Goal: Navigation & Orientation: Find specific page/section

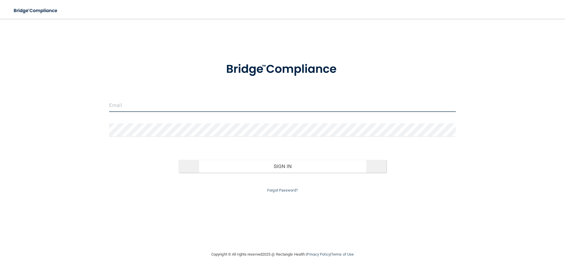
type input "[PERSON_NAME][EMAIL_ADDRESS][DOMAIN_NAME]"
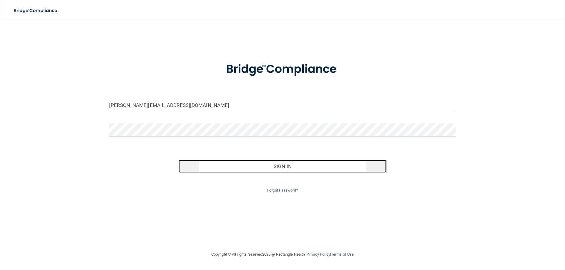
drag, startPoint x: 273, startPoint y: 166, endPoint x: 265, endPoint y: 168, distance: 8.2
click at [268, 167] on button "Sign In" at bounding box center [283, 166] width 208 height 13
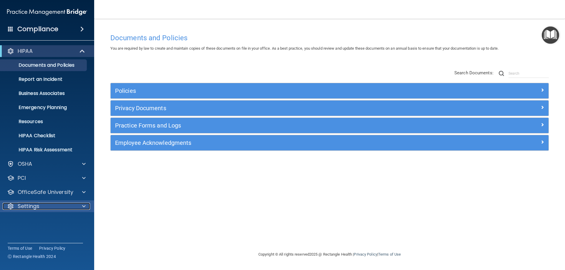
click at [84, 207] on span at bounding box center [84, 206] width 4 height 7
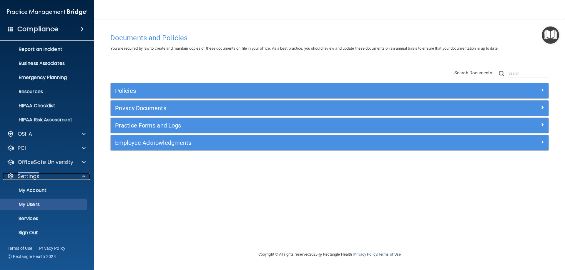
scroll to position [30, 0]
click at [41, 216] on link "Services" at bounding box center [40, 219] width 93 height 12
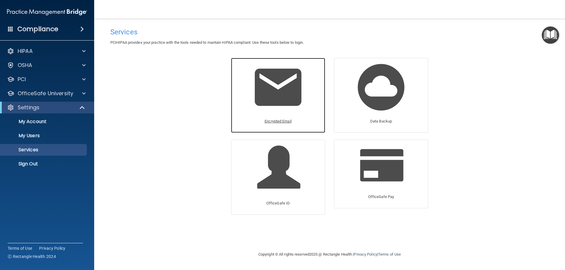
click at [276, 102] on img at bounding box center [278, 87] width 56 height 56
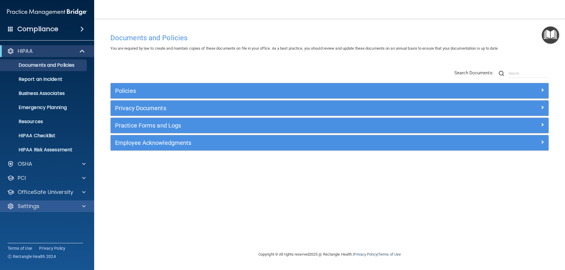
click at [69, 203] on div "Settings" at bounding box center [47, 207] width 94 height 12
click at [86, 204] on div at bounding box center [83, 206] width 15 height 7
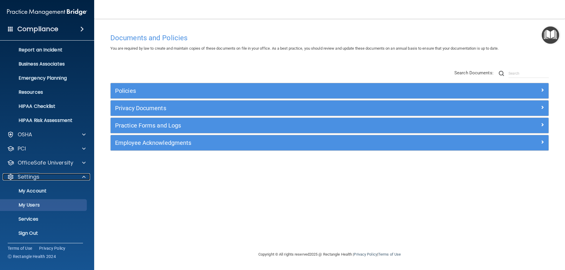
scroll to position [30, 0]
click at [36, 218] on p "Services" at bounding box center [44, 219] width 80 height 6
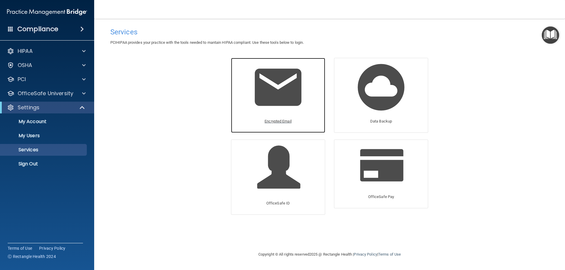
click at [267, 96] on img at bounding box center [278, 87] width 56 height 56
